Goal: Task Accomplishment & Management: Complete application form

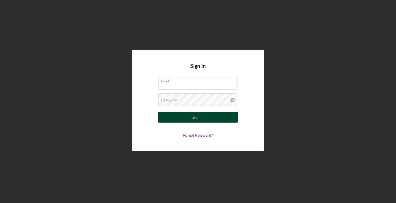
type input "[EMAIL_ADDRESS][DOMAIN_NAME]"
click at [201, 119] on div "Sign In" at bounding box center [198, 117] width 11 height 11
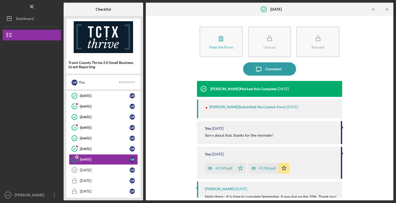
scroll to position [71, 0]
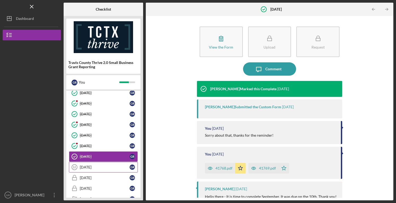
click at [99, 162] on link "[DATE] [DATE] G R" at bounding box center [103, 167] width 69 height 11
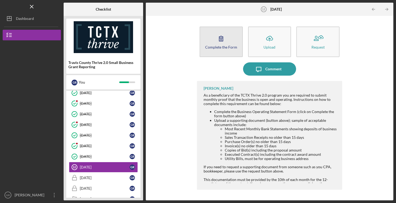
click at [225, 48] on div "Complete the Form" at bounding box center [221, 47] width 32 height 4
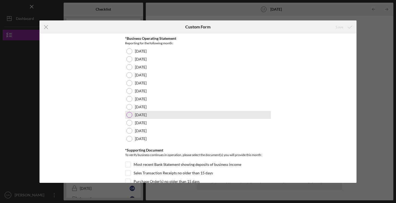
click at [151, 111] on div "[DATE]" at bounding box center [198, 115] width 146 height 8
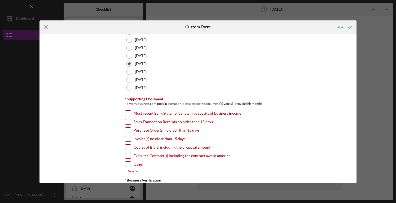
scroll to position [53, 0]
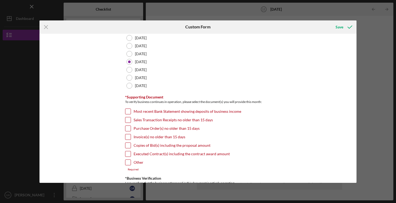
click at [126, 137] on input "Invoice(s) no older than 15 days" at bounding box center [127, 136] width 5 height 5
checkbox input "true"
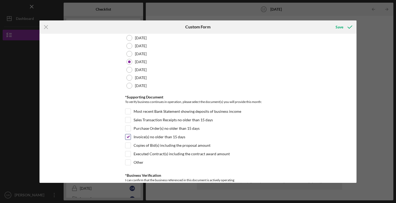
scroll to position [106, 0]
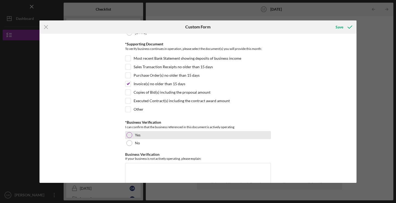
click at [155, 135] on div "Yes" at bounding box center [198, 135] width 146 height 8
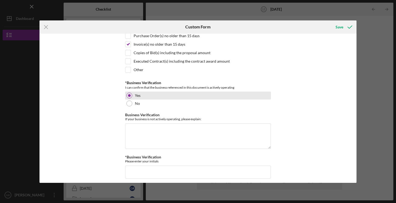
scroll to position [147, 0]
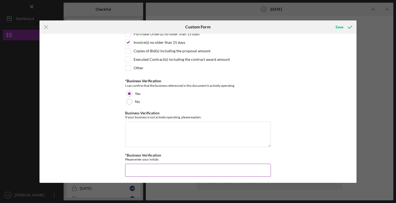
click at [157, 166] on input "*Business Verification" at bounding box center [198, 169] width 146 height 13
type input "GR"
click at [339, 27] on div "Save" at bounding box center [339, 27] width 8 height 11
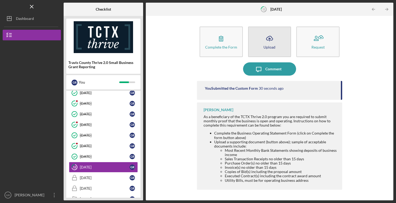
click at [260, 47] on button "Icon/Upload Upload" at bounding box center [269, 41] width 43 height 30
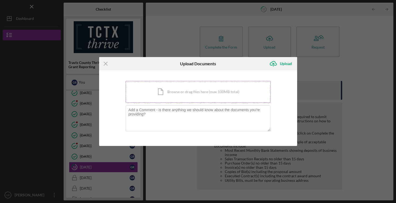
click at [200, 92] on div "Icon/Document Browse or drag files here (max 100MB total) Tap to choose files o…" at bounding box center [198, 92] width 145 height 22
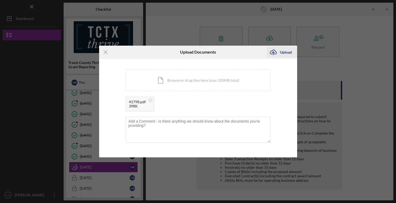
click at [284, 52] on div "Upload" at bounding box center [286, 52] width 12 height 11
